Goal: Task Accomplishment & Management: Use online tool/utility

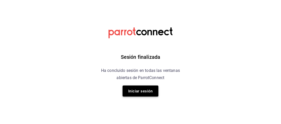
click at [144, 89] on font "Iniciar sesión" at bounding box center [140, 91] width 25 height 5
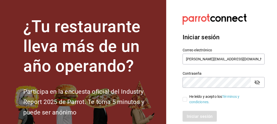
click at [185, 100] on input "He leído y acepto los Términos y condiciones." at bounding box center [185, 99] width 5 height 5
checkbox input "true"
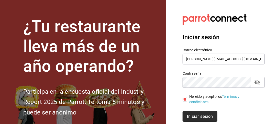
click at [203, 115] on font "Iniciar sesión" at bounding box center [200, 115] width 26 height 5
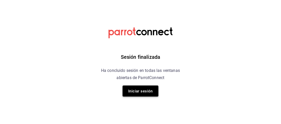
click at [143, 90] on font "Iniciar sesión" at bounding box center [140, 91] width 25 height 5
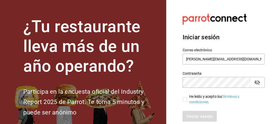
click at [185, 99] on input "He leído y acepto los Términos y condiciones." at bounding box center [185, 99] width 5 height 5
checkbox input "true"
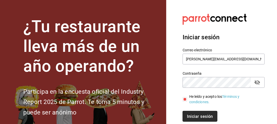
click at [197, 118] on font "Iniciar sesión" at bounding box center [200, 115] width 26 height 5
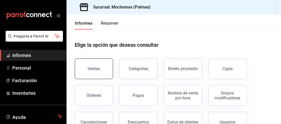
click at [94, 66] on font "Ventas" at bounding box center [94, 68] width 13 height 5
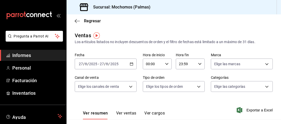
click at [133, 64] on div "2025-08-27 27 / 8 / 2025 - 2025-08-27 27 / 8 / 2025" at bounding box center [106, 63] width 62 height 11
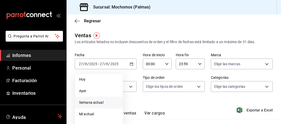
click at [97, 103] on font "Semana actual" at bounding box center [91, 102] width 24 height 4
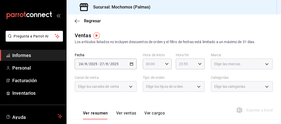
click at [131, 66] on div "2025-08-24 24 / 8 / 2025 - 2025-08-27 27 / 8 / 2025" at bounding box center [106, 63] width 62 height 11
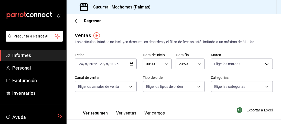
click at [131, 64] on icon "button" at bounding box center [132, 64] width 4 height 4
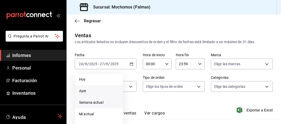
scroll to position [49, 0]
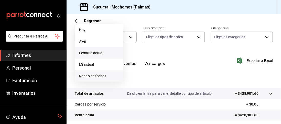
click at [99, 73] on li "Rango de fechas" at bounding box center [99, 76] width 48 height 12
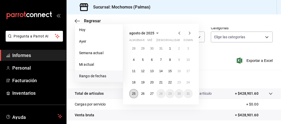
click at [135, 94] on button "25" at bounding box center [133, 93] width 9 height 9
click at [152, 93] on font "27" at bounding box center [151, 94] width 3 height 4
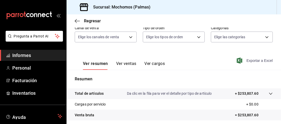
click at [246, 61] on font "Exportar a Excel" at bounding box center [259, 60] width 26 height 4
